Goal: Connect with others: Connect with others

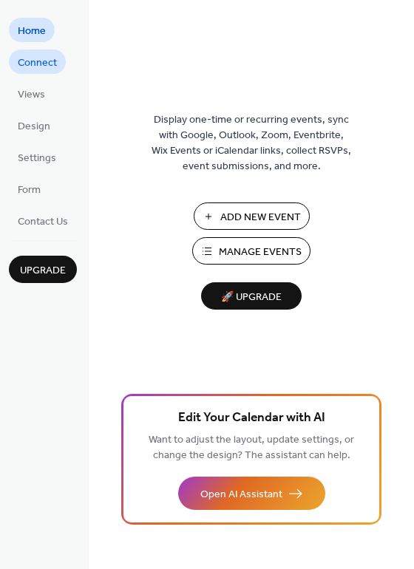
click at [48, 65] on span "Connect" at bounding box center [37, 63] width 39 height 16
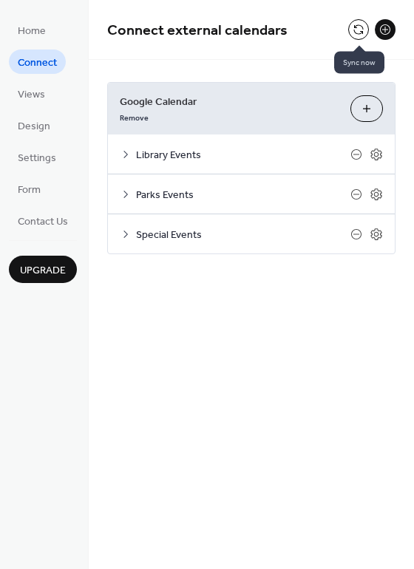
click at [351, 32] on button at bounding box center [358, 29] width 21 height 21
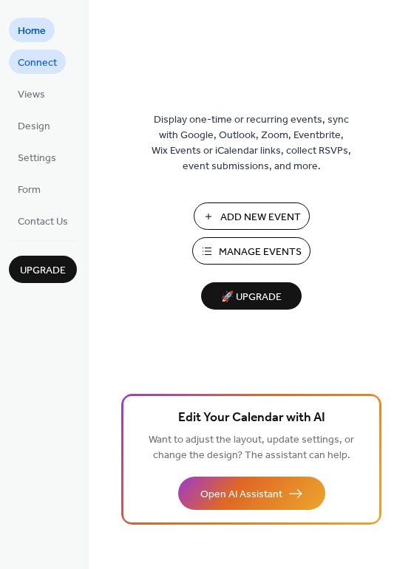
click at [41, 61] on span "Connect" at bounding box center [37, 63] width 39 height 16
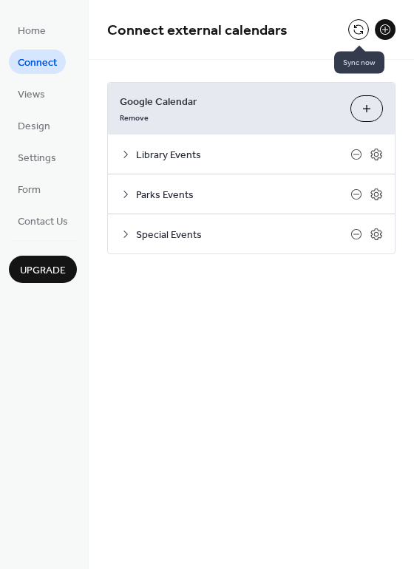
click at [358, 30] on button at bounding box center [358, 29] width 21 height 21
